Goal: Navigation & Orientation: Find specific page/section

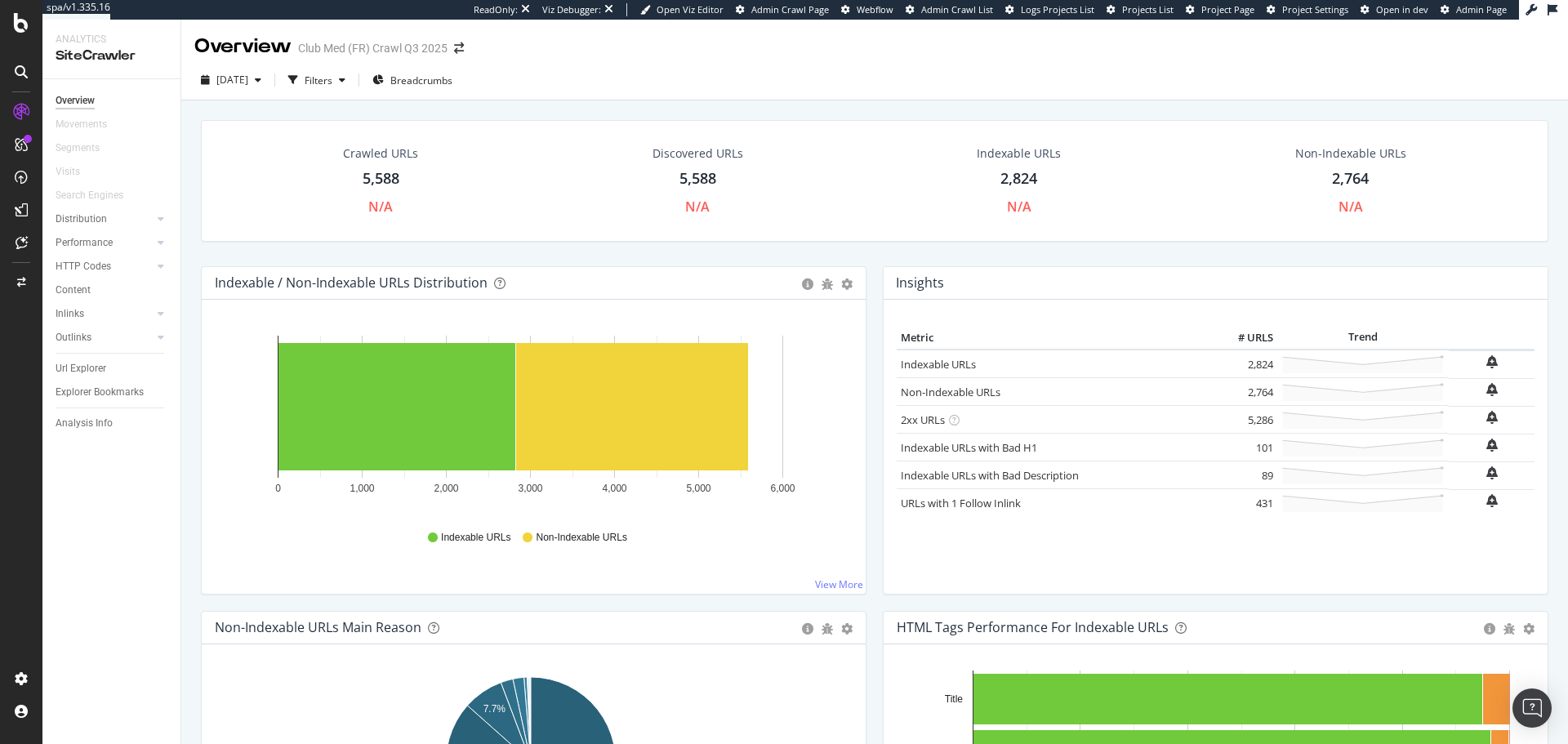
scroll to position [475, 0]
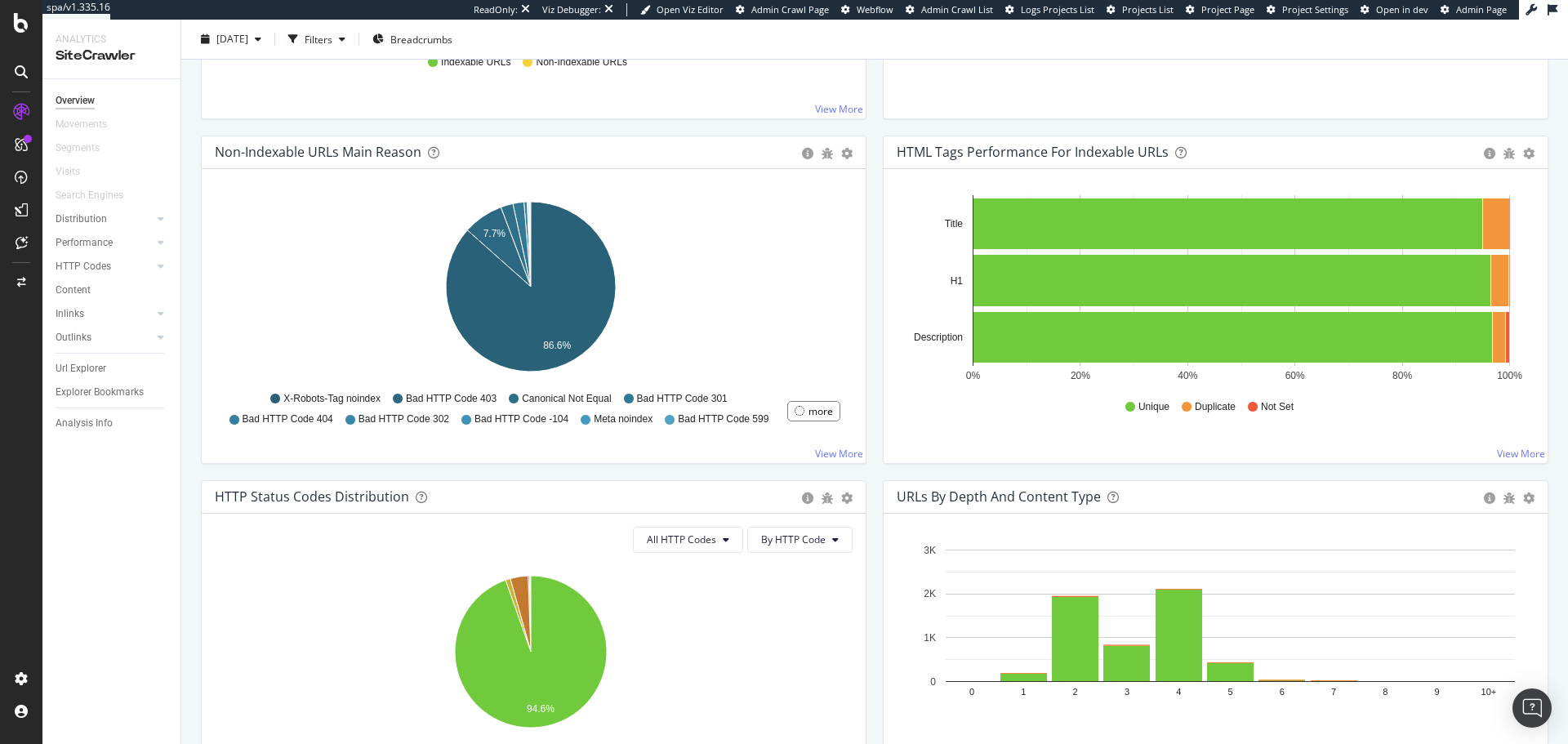
click at [25, 70] on icon at bounding box center [20, 71] width 13 height 13
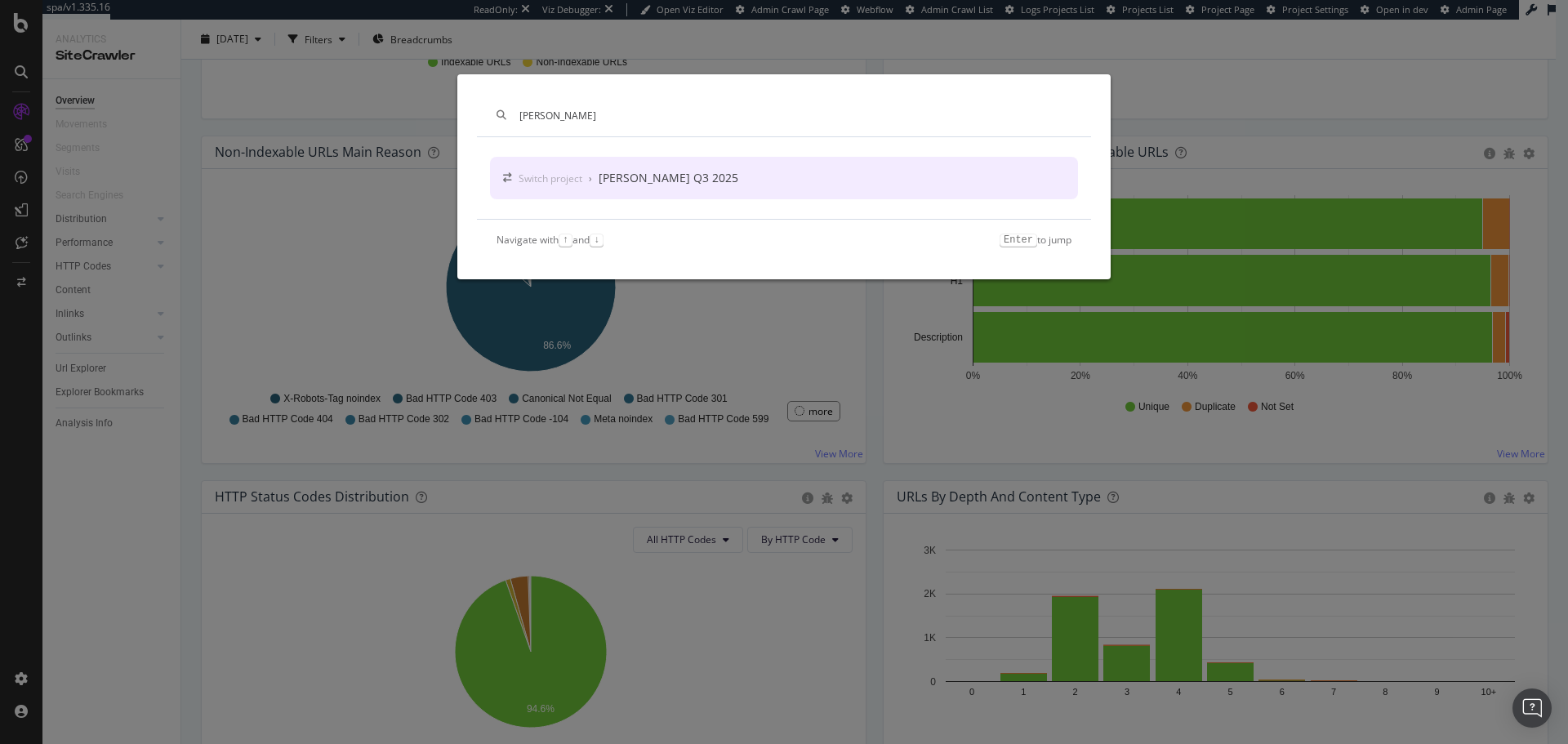
type input "salo"
click at [789, 178] on div "Switch project › Salomon Crawl Q3 2025" at bounding box center [784, 178] width 587 height 42
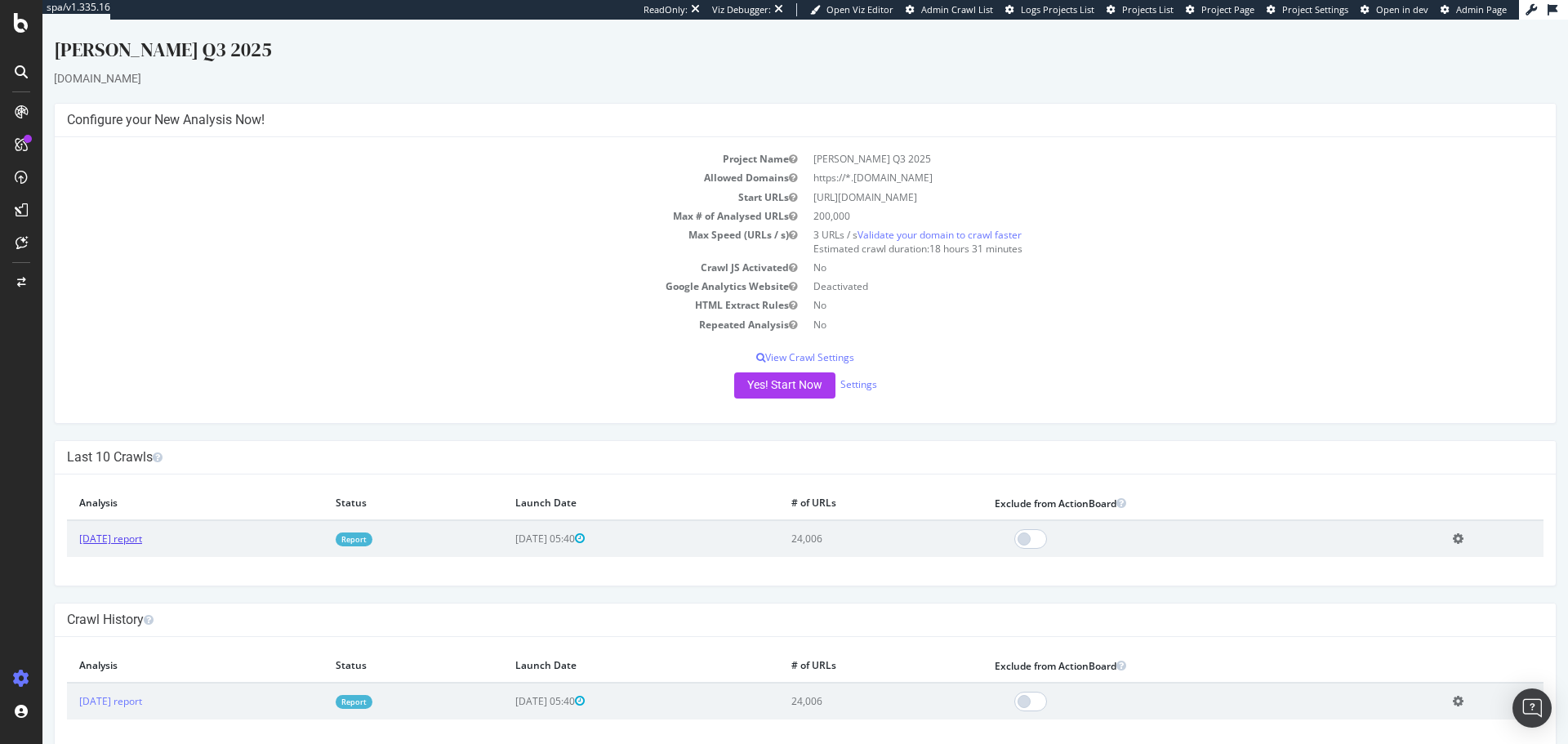
click at [142, 533] on link "[DATE] report" at bounding box center [111, 539] width 63 height 14
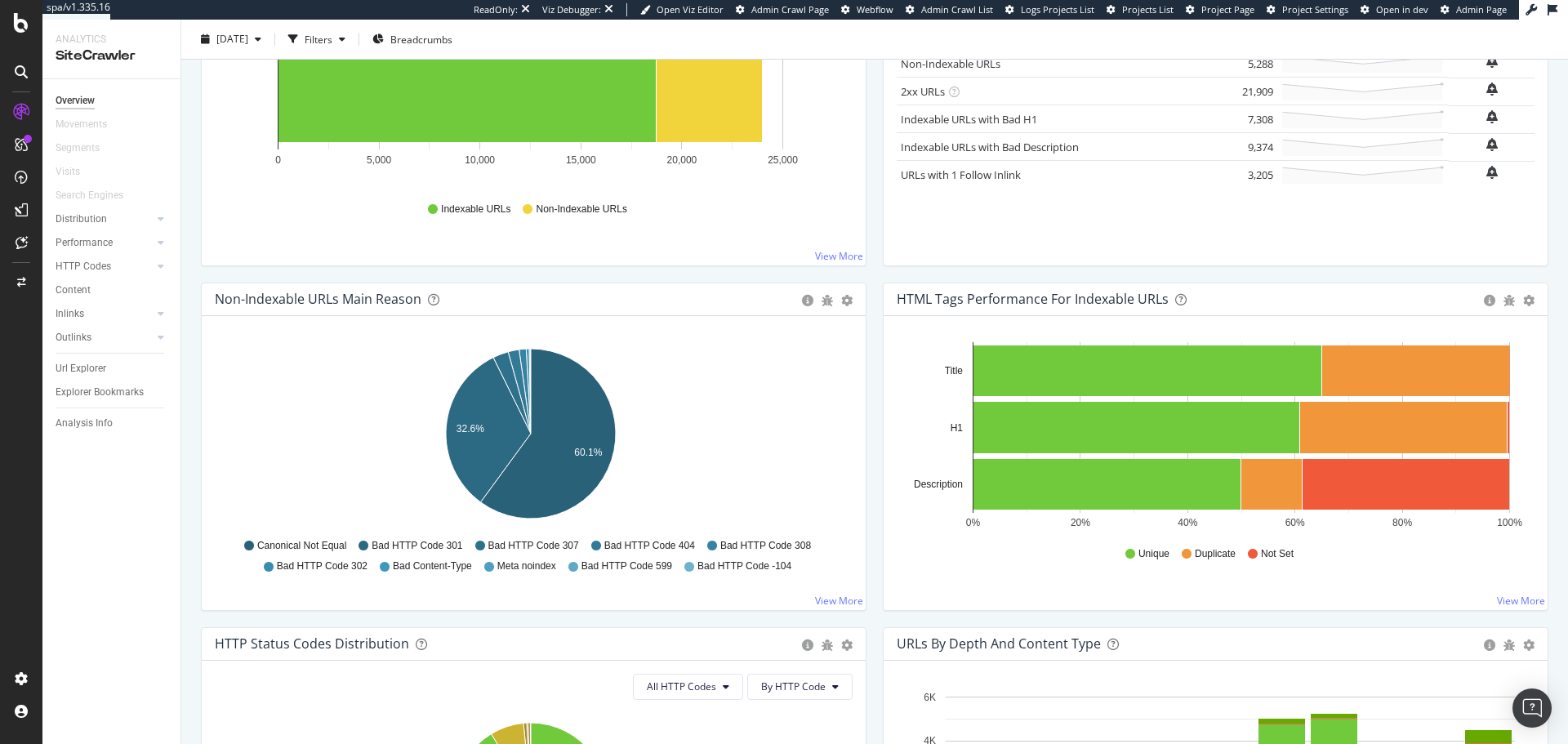
scroll to position [328, 0]
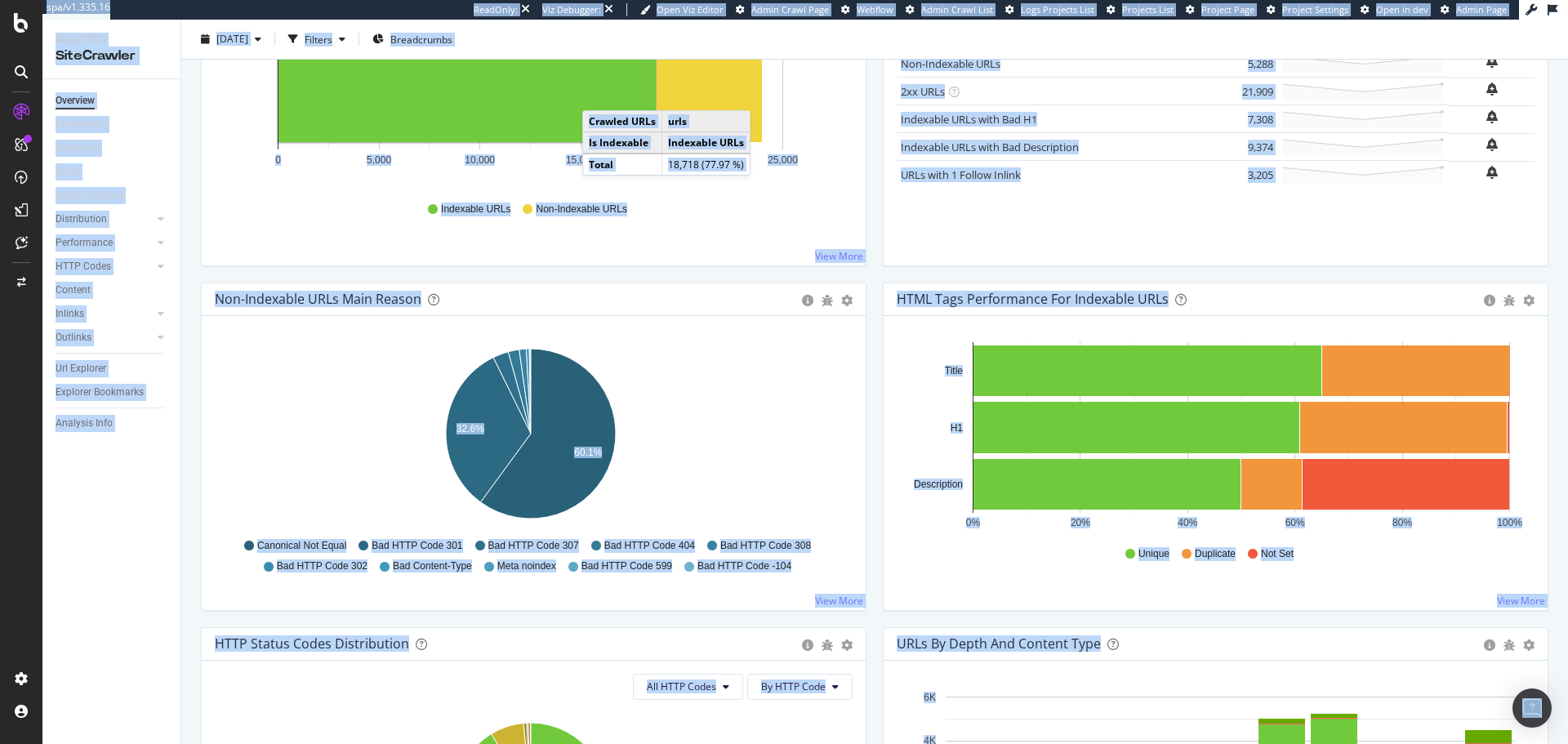
click at [326, 343] on icon "32.6% 60.1%" at bounding box center [531, 437] width 632 height 189
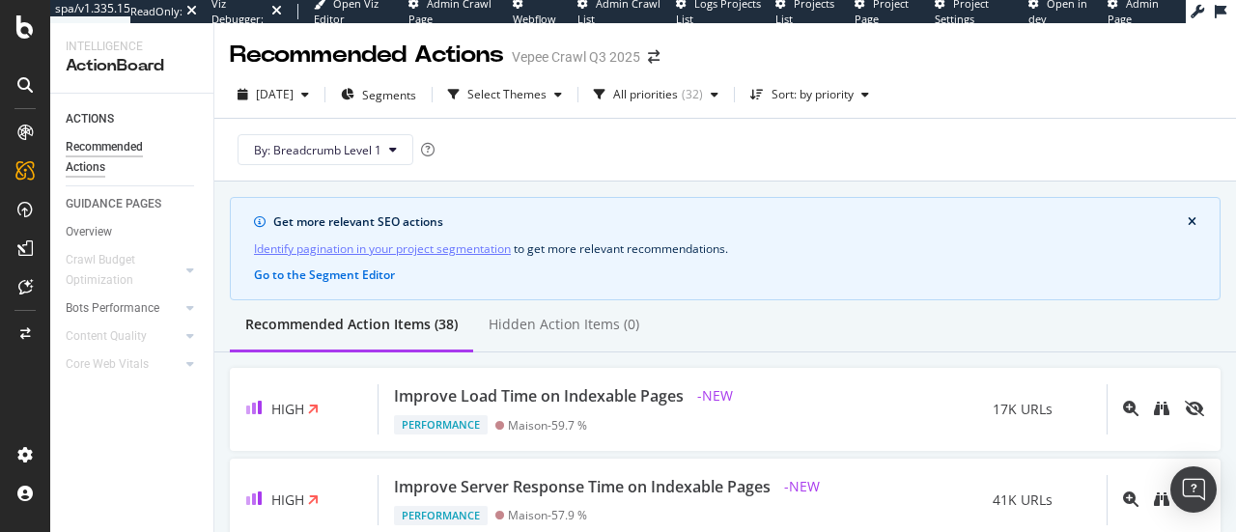
scroll to position [73, 0]
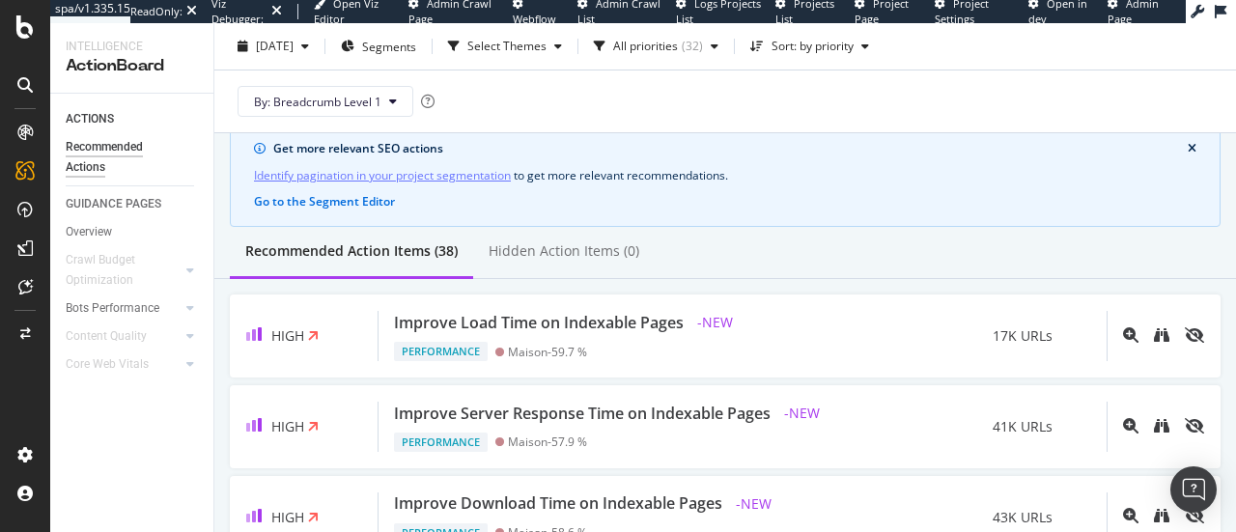
click at [27, 90] on icon at bounding box center [24, 84] width 15 height 15
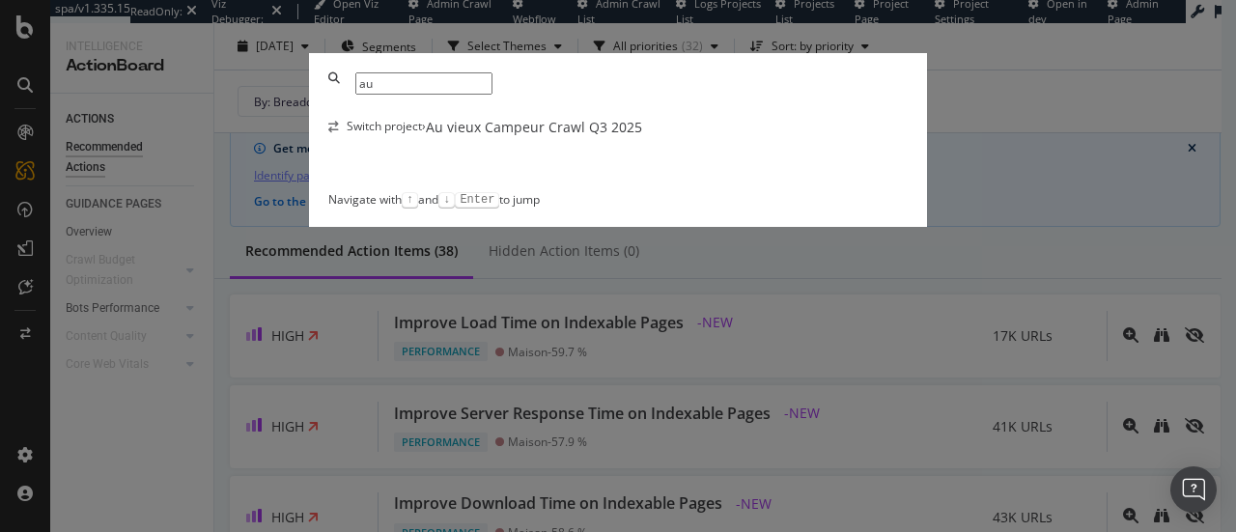
type input "au"
click at [473, 137] on div "Au vieux Campeur Crawl Q3 2025" at bounding box center [534, 127] width 216 height 19
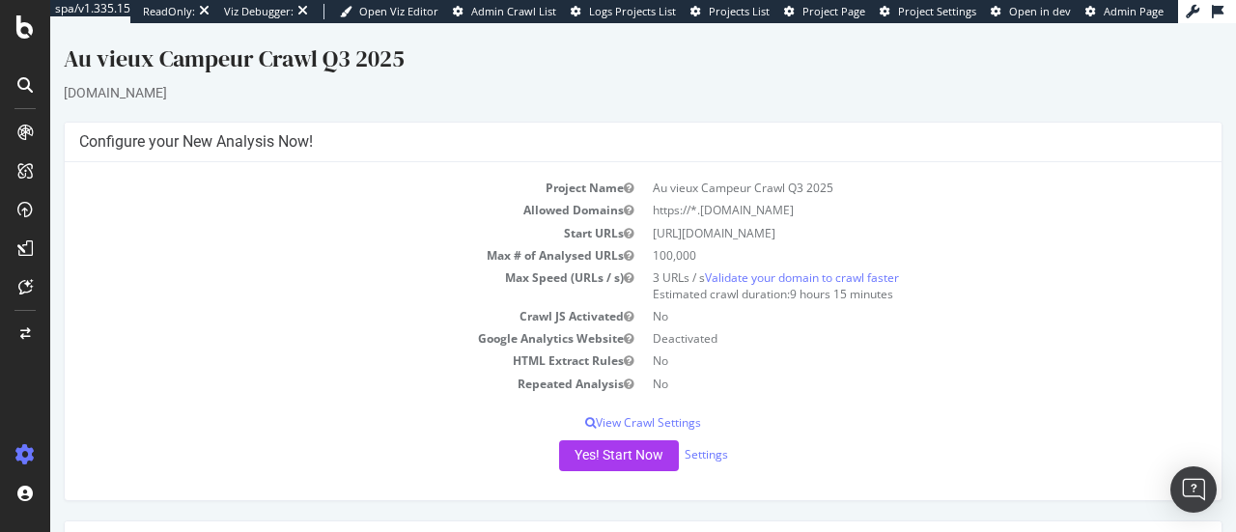
scroll to position [347, 0]
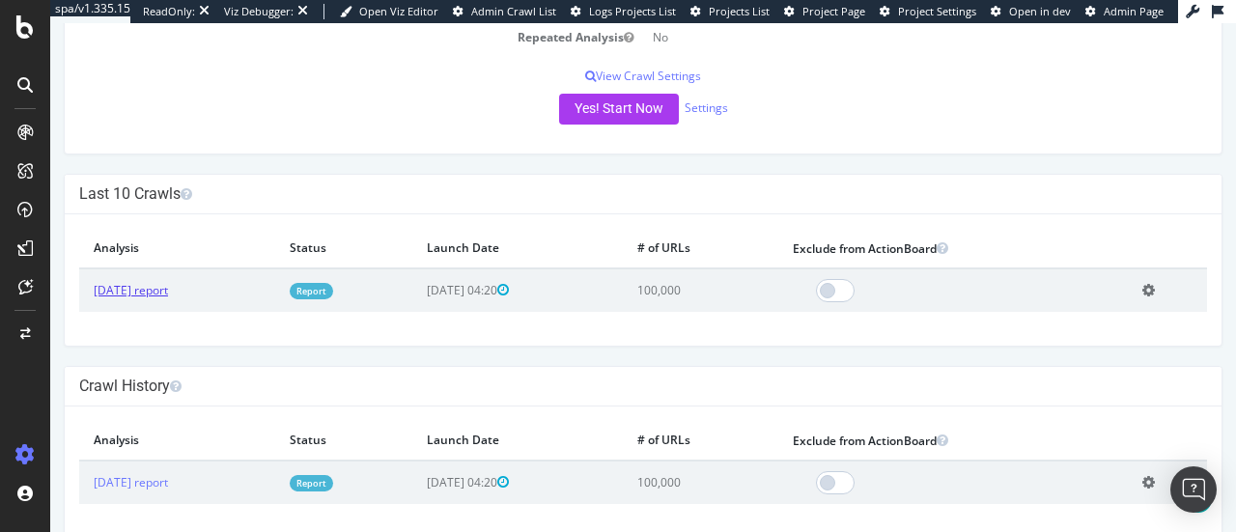
click at [149, 290] on link "[DATE] report" at bounding box center [131, 290] width 74 height 16
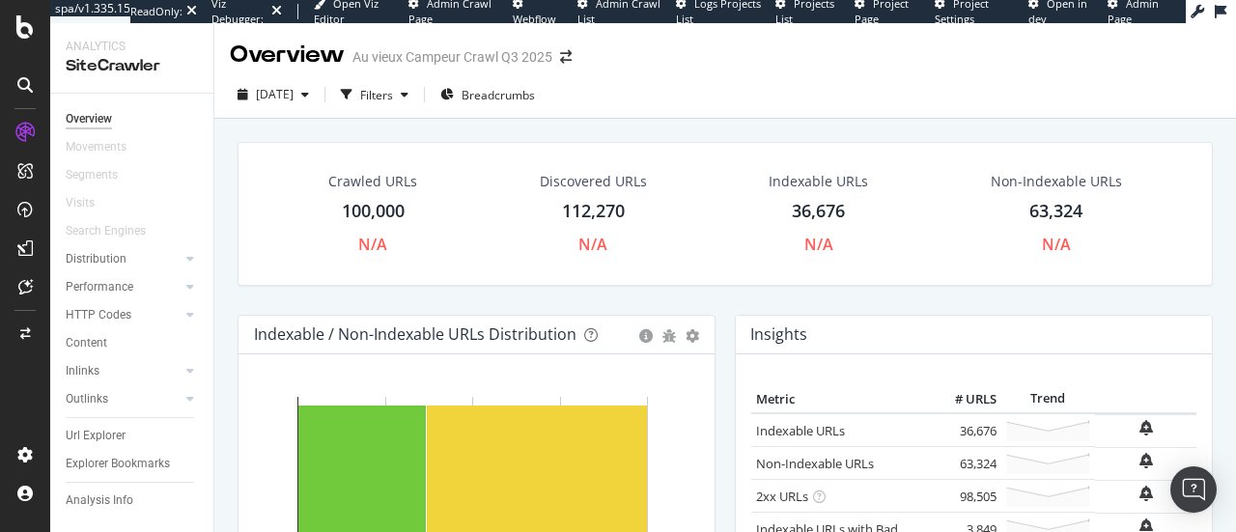
click at [31, 86] on icon at bounding box center [24, 84] width 15 height 15
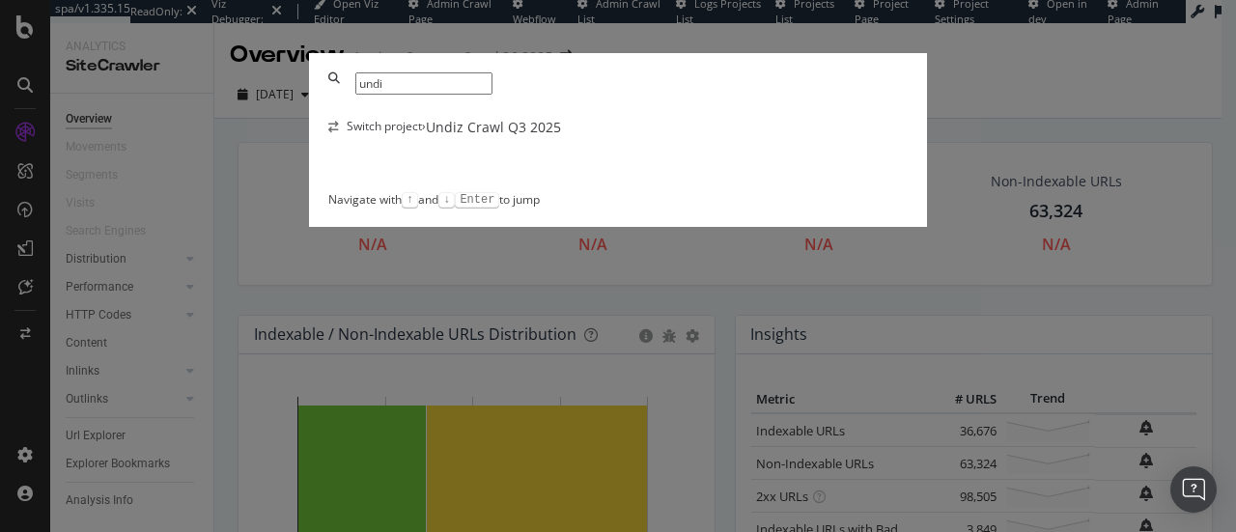
type input "undi"
click at [554, 137] on div "Switch project › Undiz Crawl Q3 2025" at bounding box center [618, 127] width 580 height 19
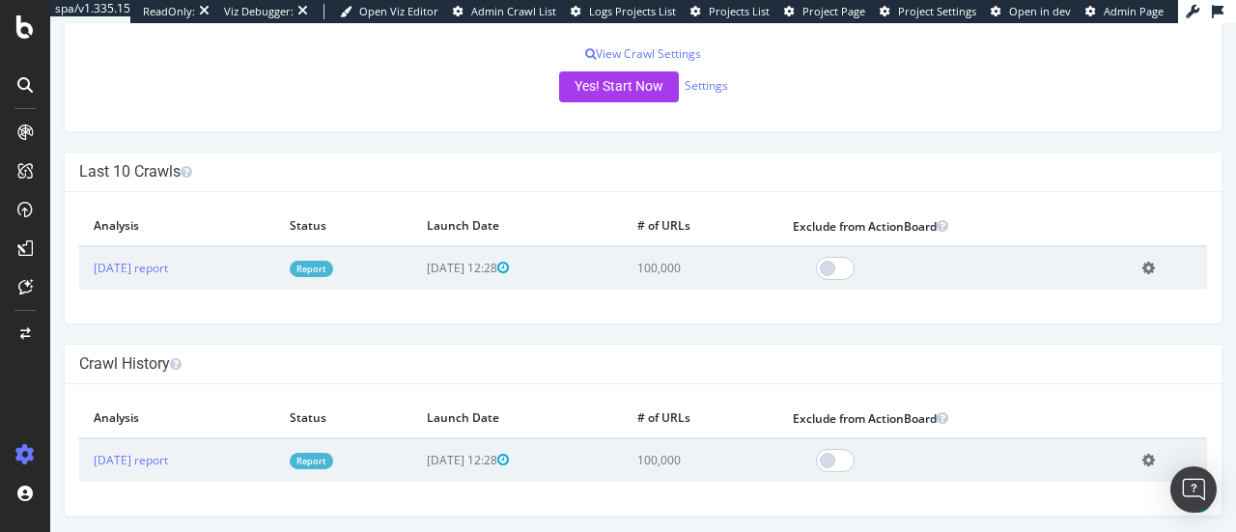
scroll to position [370, 0]
click at [127, 269] on link "[DATE] report" at bounding box center [131, 267] width 74 height 16
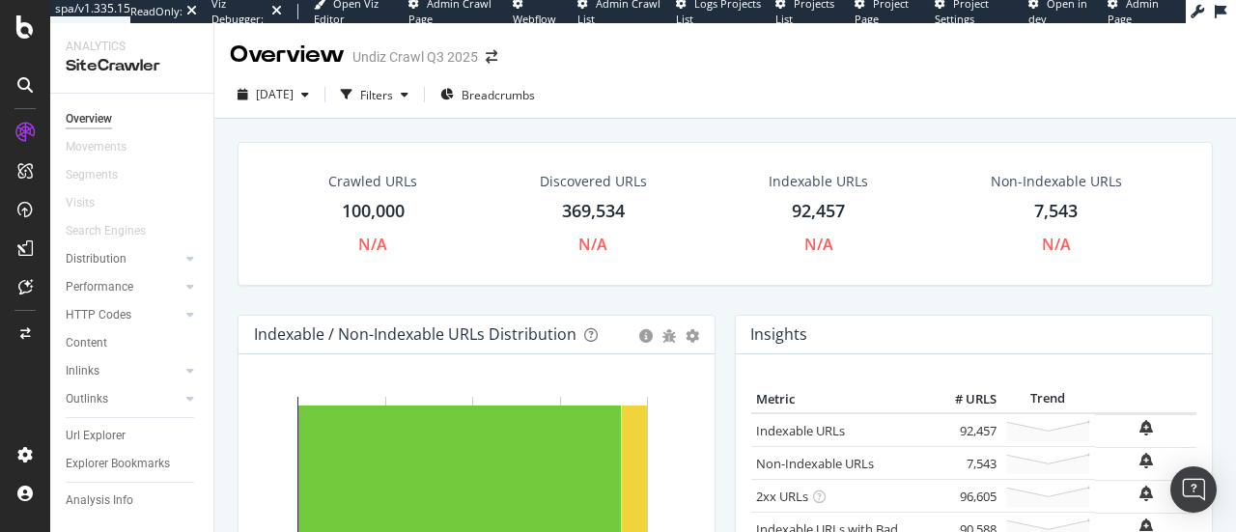
click at [35, 90] on div at bounding box center [25, 85] width 31 height 31
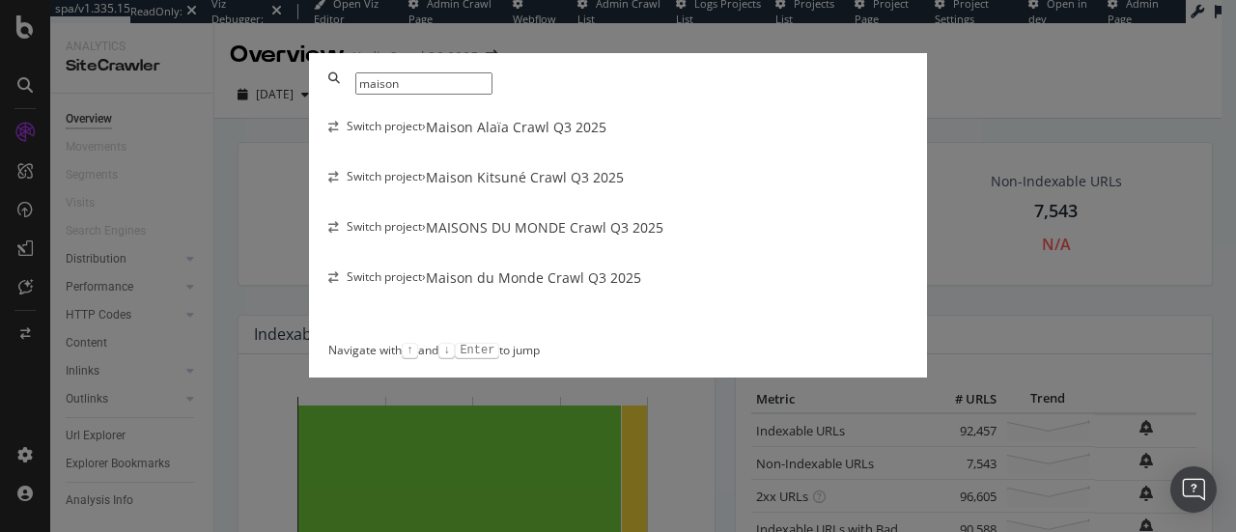
type input "maison"
click at [538, 187] on div "Maison Kitsuné Crawl Q3 2025" at bounding box center [525, 177] width 198 height 19
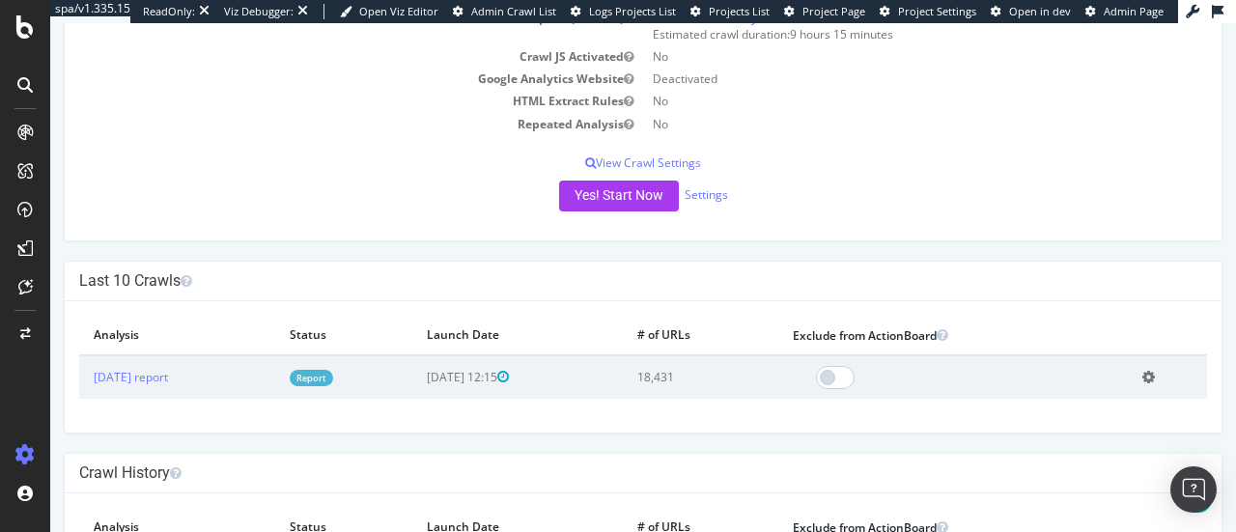
scroll to position [261, 0]
click at [149, 368] on link "[DATE] report" at bounding box center [131, 376] width 74 height 16
